Goal: Transaction & Acquisition: Purchase product/service

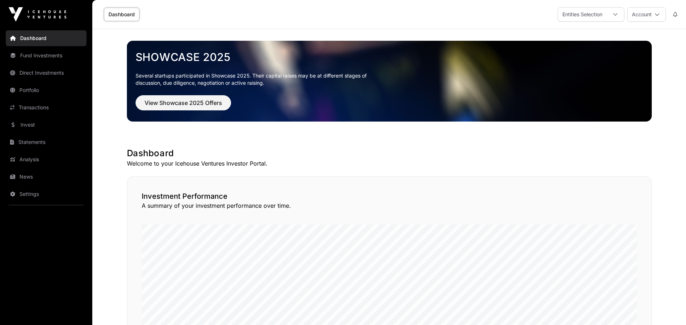
click at [35, 72] on link "Direct Investments" at bounding box center [46, 73] width 81 height 16
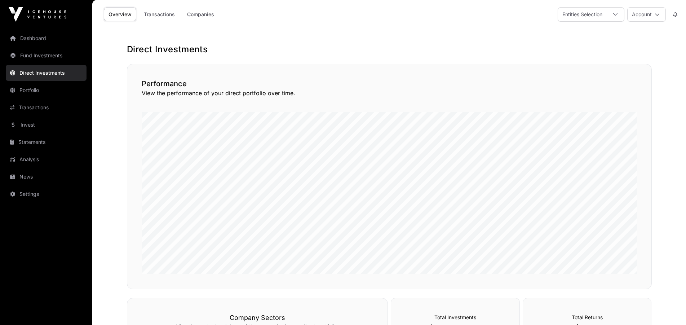
click at [193, 14] on link "Companies" at bounding box center [200, 15] width 36 height 14
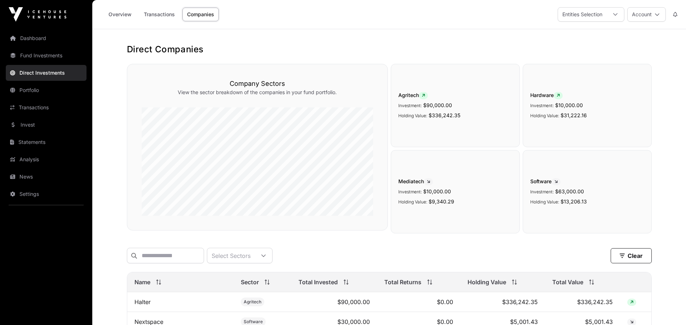
click at [615, 14] on icon at bounding box center [615, 14] width 5 height 5
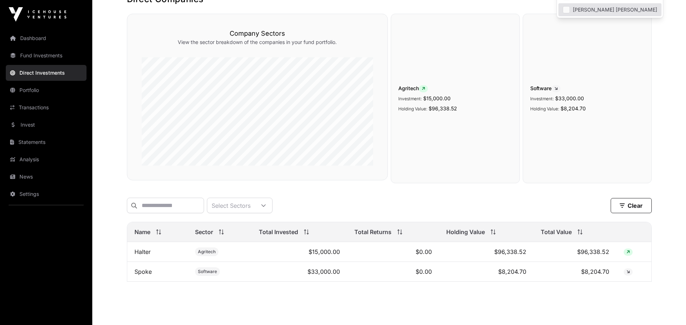
scroll to position [73, 0]
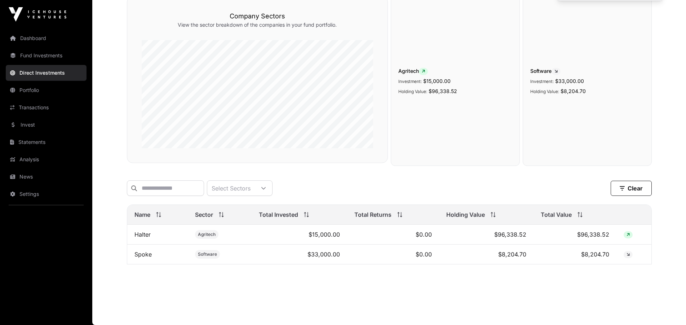
click at [36, 54] on link "Fund Investments" at bounding box center [46, 56] width 81 height 16
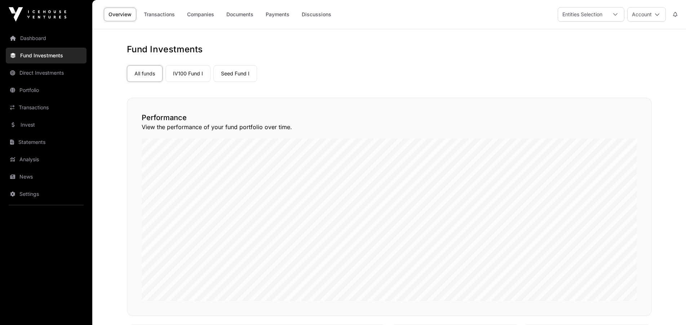
click at [204, 11] on link "Companies" at bounding box center [200, 15] width 36 height 14
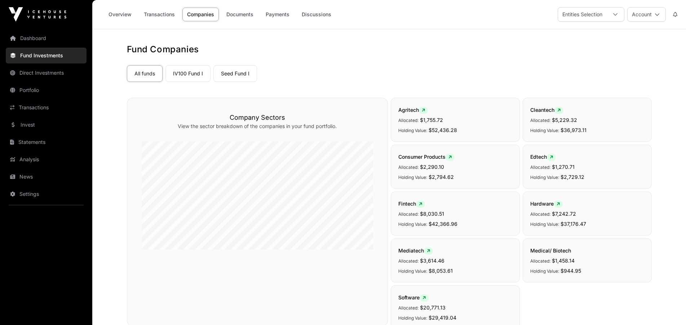
click at [615, 14] on icon at bounding box center [615, 14] width 5 height 5
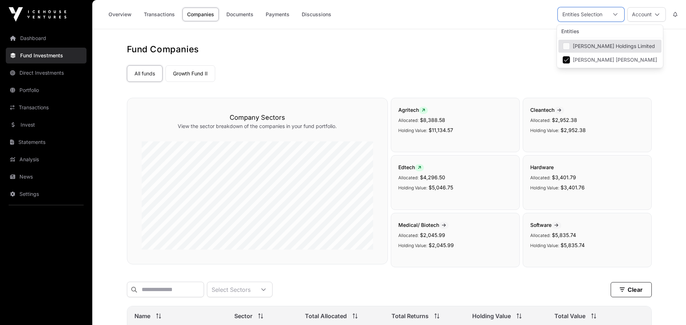
click at [482, 54] on h1 "Fund Companies" at bounding box center [389, 50] width 525 height 12
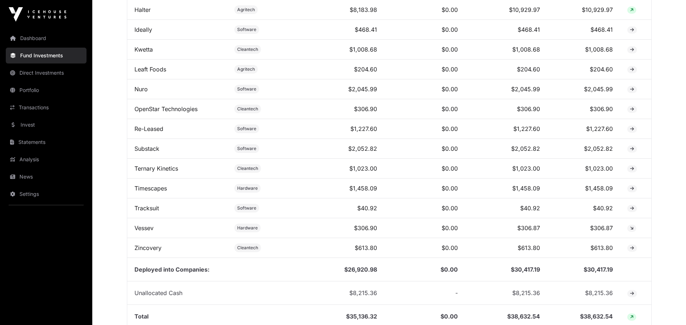
scroll to position [396, 0]
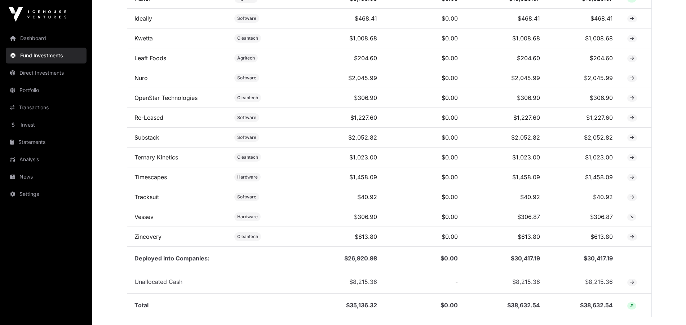
click at [32, 76] on link "Direct Investments" at bounding box center [46, 73] width 81 height 16
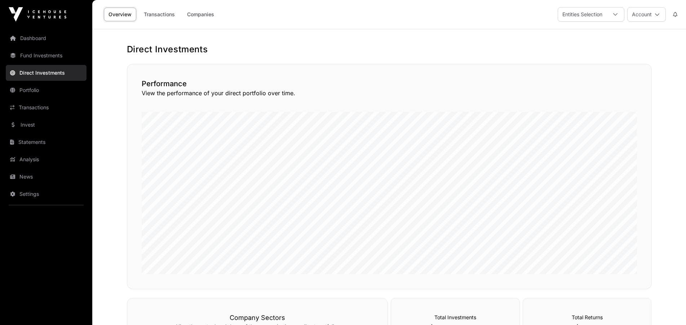
click at [205, 17] on link "Companies" at bounding box center [200, 15] width 36 height 14
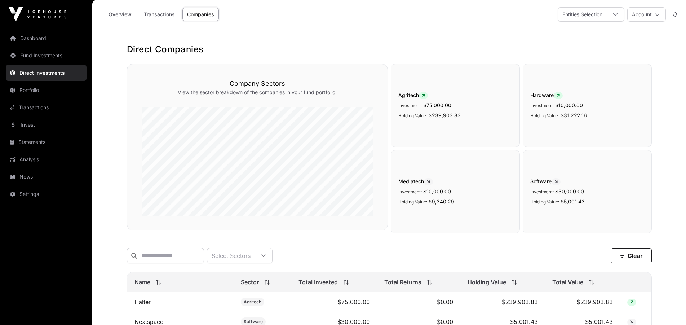
click at [37, 36] on link "Dashboard" at bounding box center [46, 38] width 81 height 16
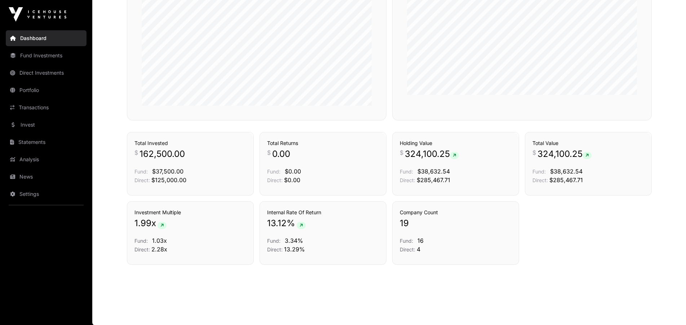
scroll to position [457, 0]
click at [26, 123] on link "Invest" at bounding box center [46, 125] width 81 height 16
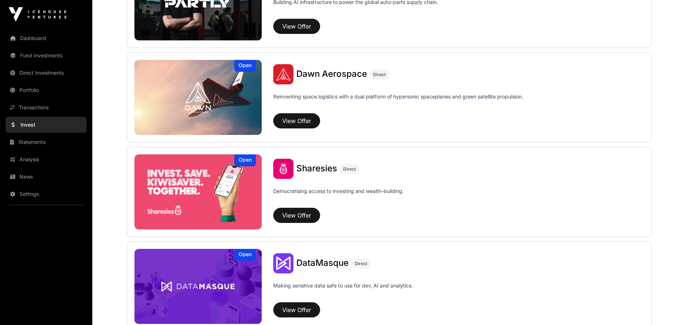
scroll to position [829, 0]
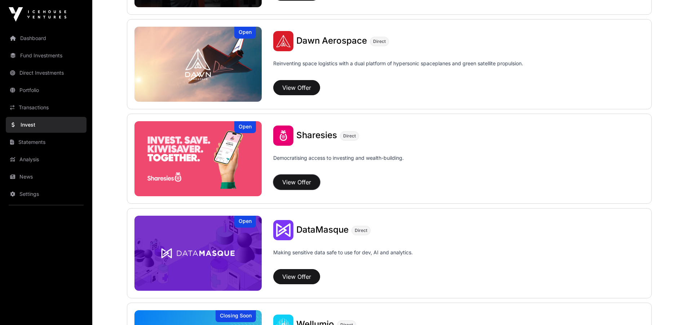
click at [282, 179] on button "View Offer" at bounding box center [296, 181] width 47 height 15
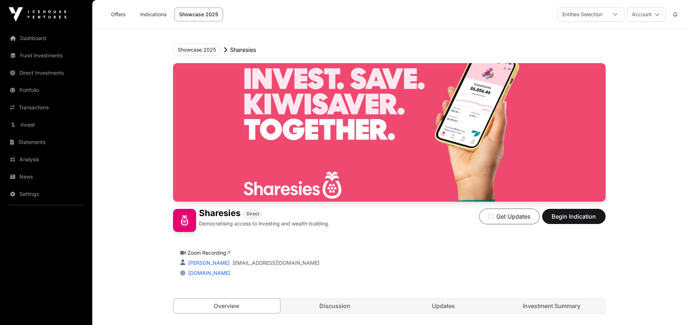
click at [491, 214] on icon "button" at bounding box center [490, 216] width 5 height 6
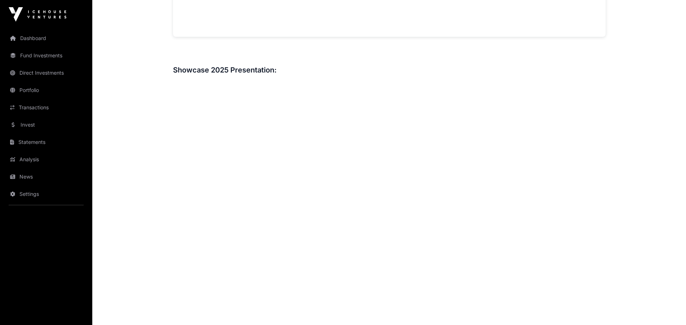
scroll to position [793, 0]
click at [31, 125] on link "Invest" at bounding box center [46, 125] width 81 height 16
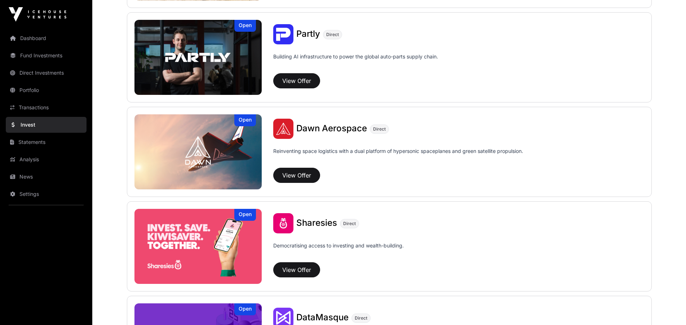
scroll to position [757, 0]
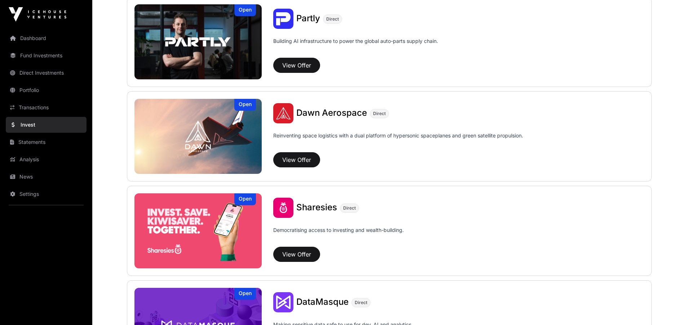
click at [234, 242] on img at bounding box center [198, 230] width 128 height 75
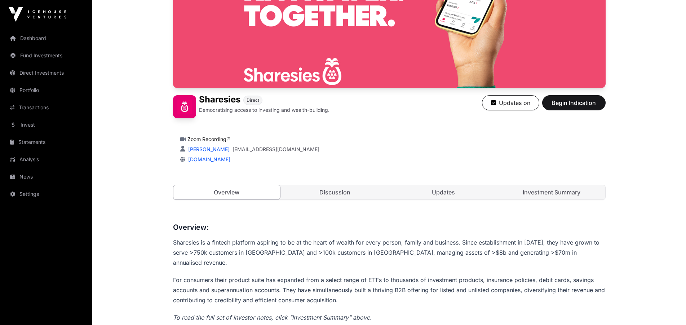
scroll to position [144, 0]
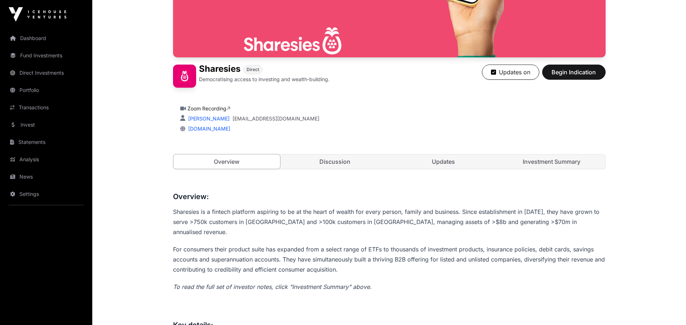
click at [230, 107] on icon at bounding box center [228, 108] width 4 height 5
